Goal: Navigation & Orientation: Understand site structure

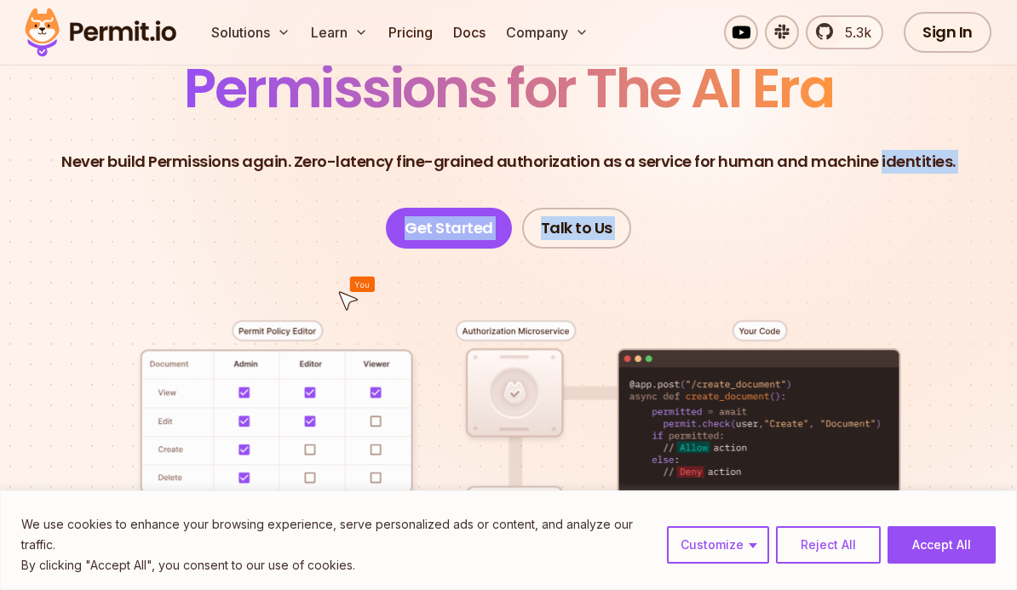
click at [998, 468] on section "Permissions for The AI Era Never build Permissions again. Zero-latency fine-gra…" at bounding box center [508, 423] width 1017 height 1079
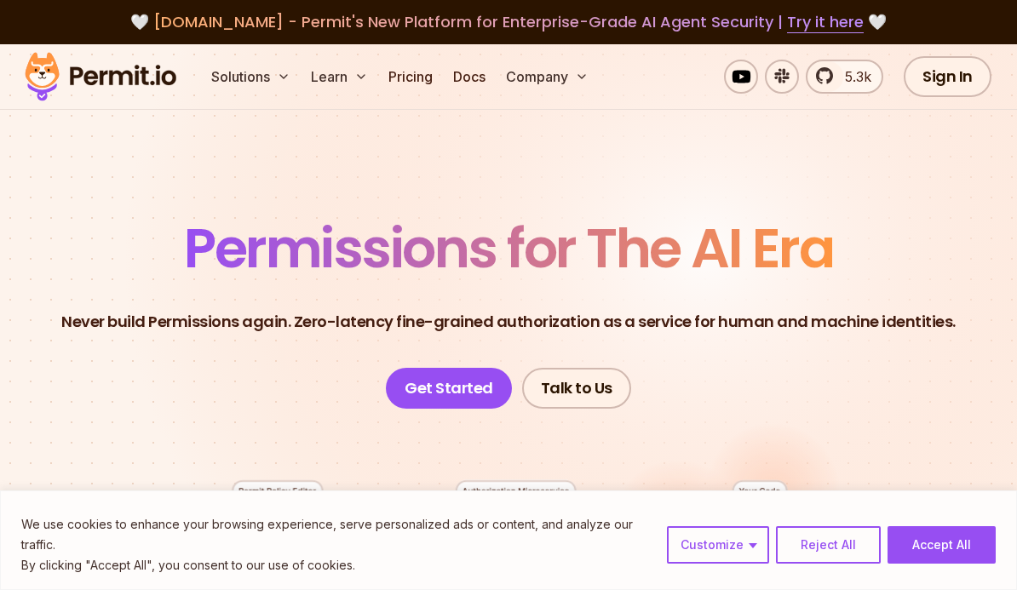
click at [846, 539] on button "Reject All" at bounding box center [828, 545] width 105 height 37
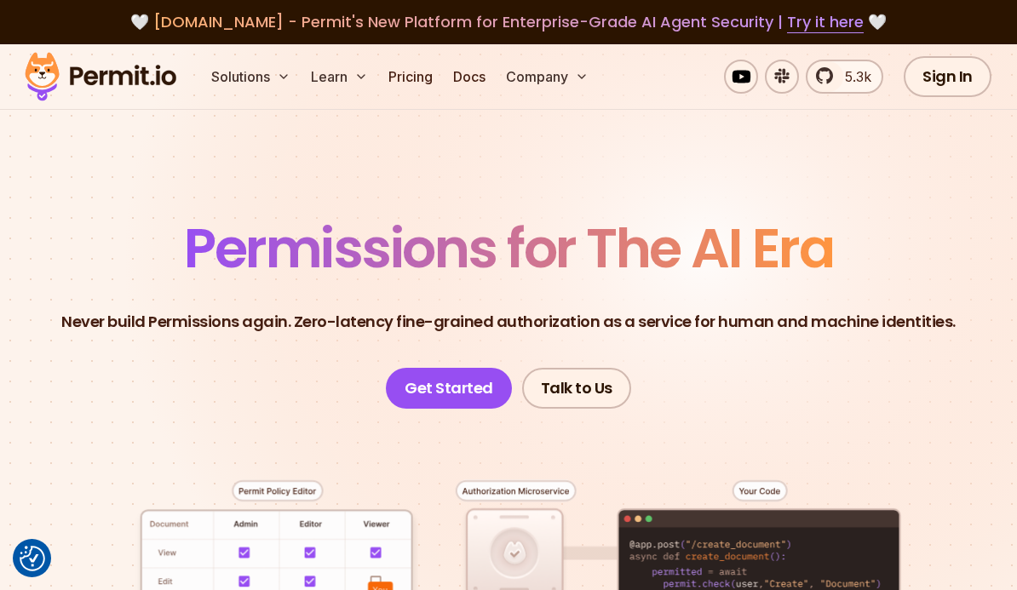
click at [947, 73] on link "Sign In" at bounding box center [948, 76] width 88 height 41
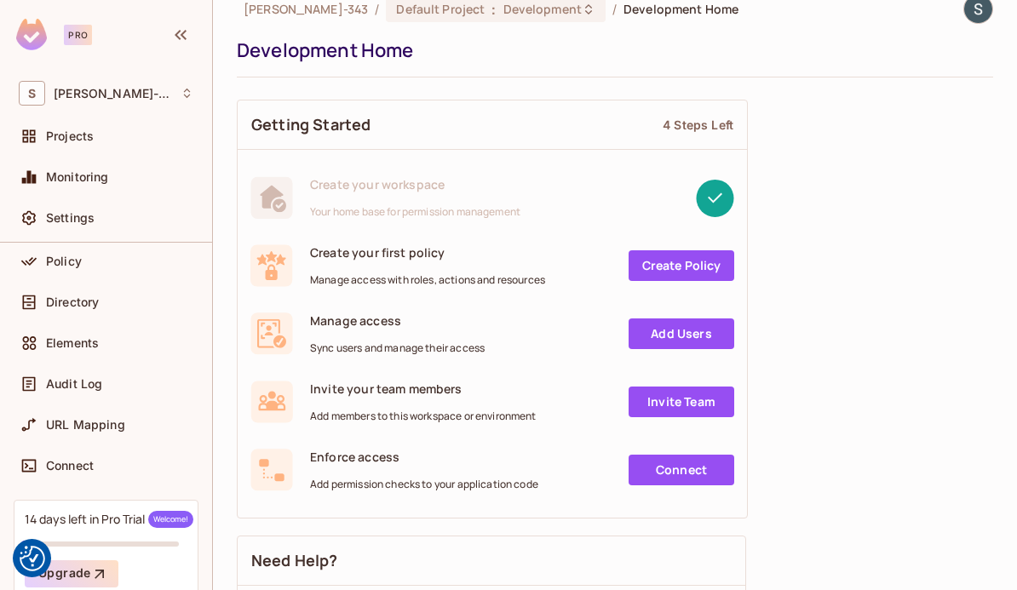
scroll to position [102, 0]
click at [60, 433] on span "URL Mapping" at bounding box center [85, 427] width 79 height 14
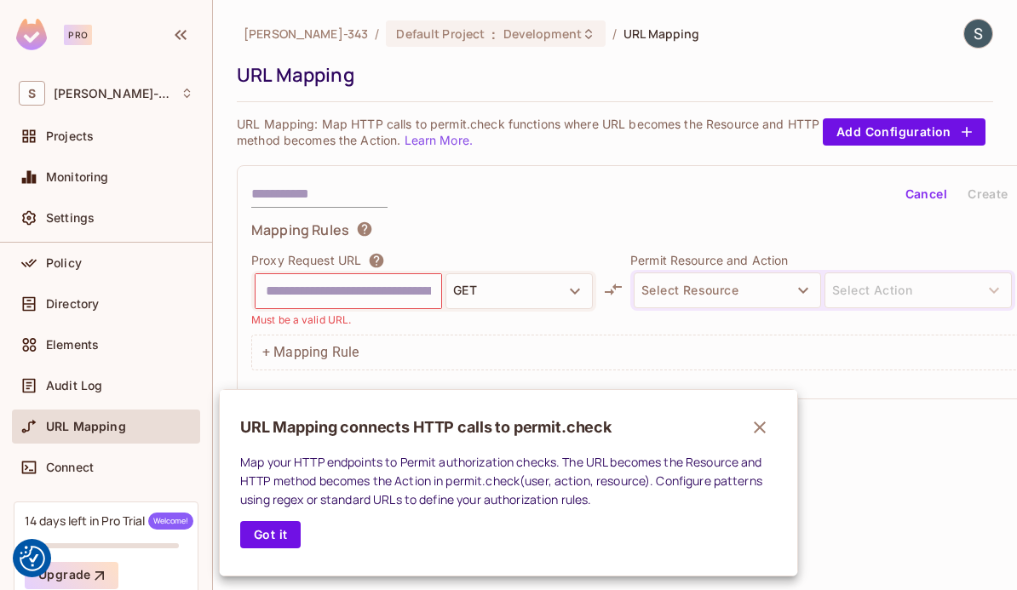
click at [757, 421] on icon "button" at bounding box center [760, 427] width 20 height 20
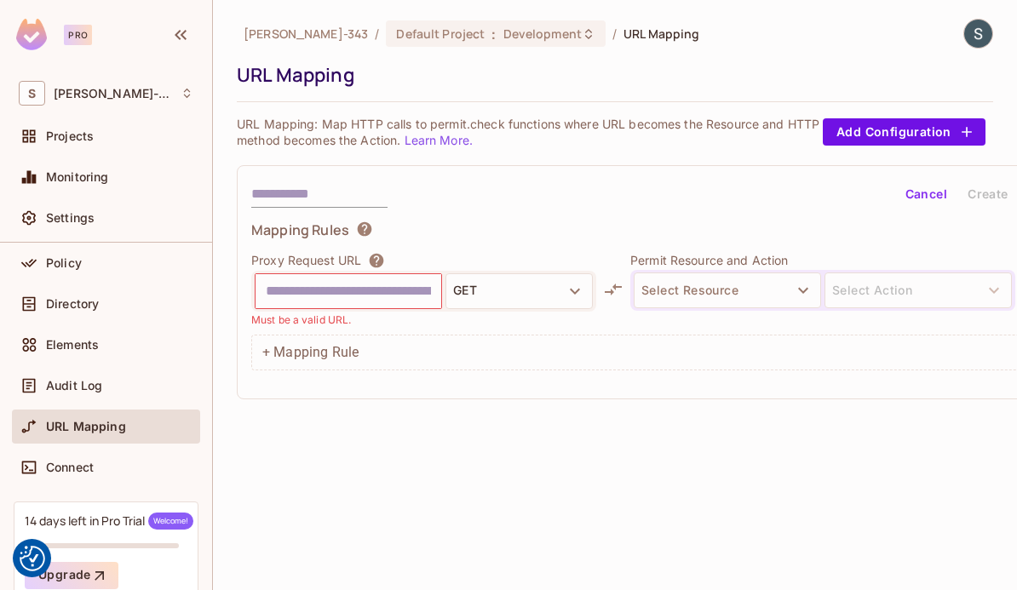
click at [49, 146] on div "Projects" at bounding box center [106, 136] width 175 height 20
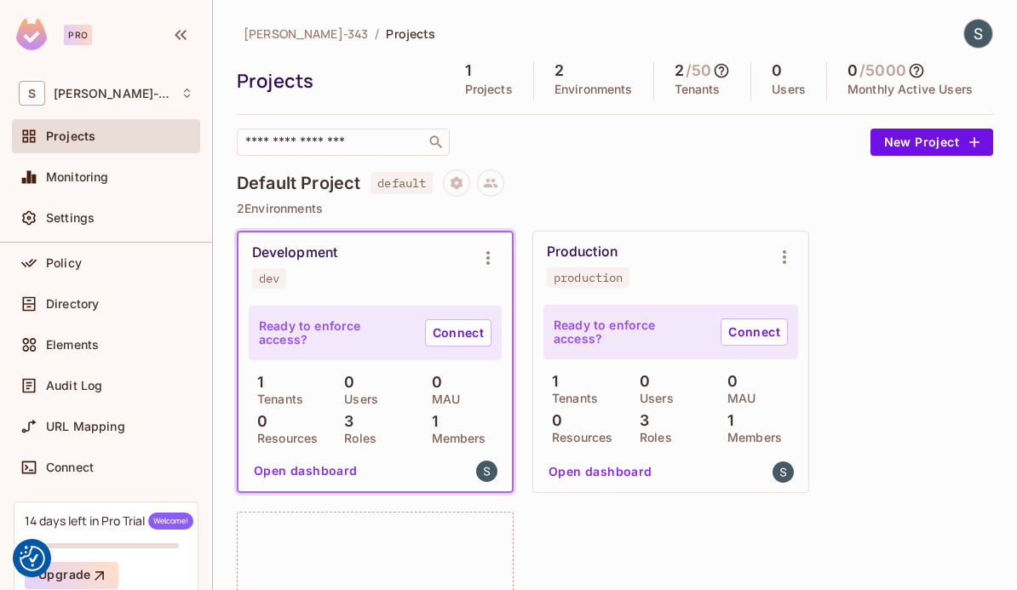
click at [56, 187] on div "Monitoring" at bounding box center [106, 177] width 175 height 20
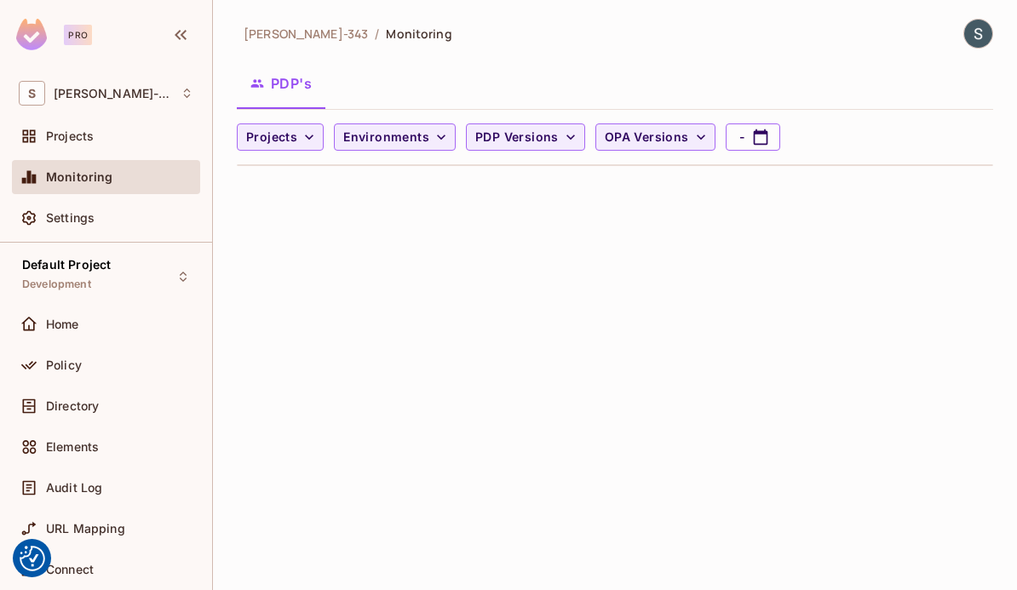
click at [52, 222] on span "Settings" at bounding box center [70, 218] width 49 height 14
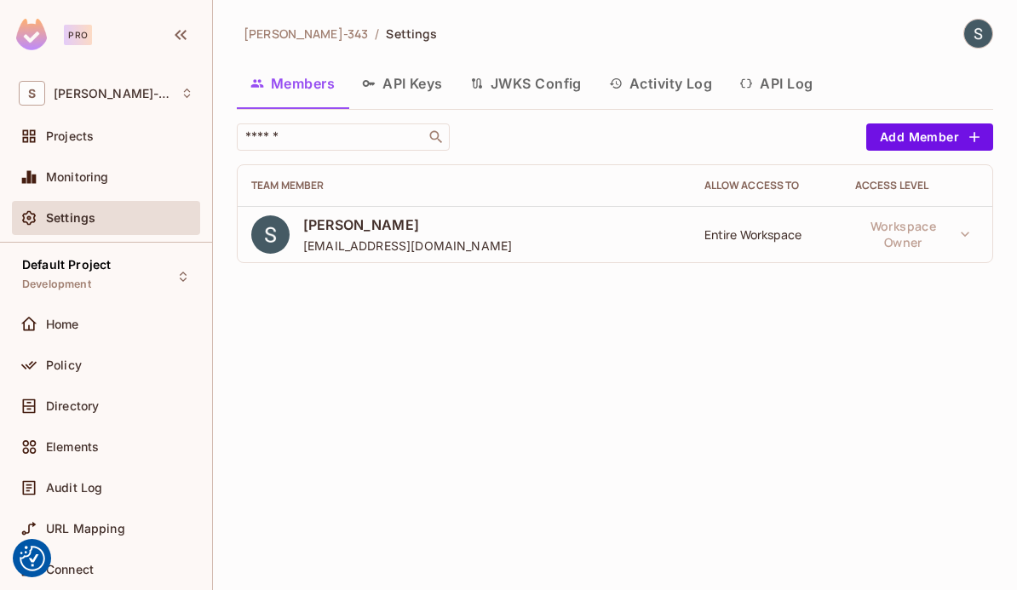
click at [49, 139] on span "Projects" at bounding box center [70, 137] width 48 height 14
